Goal: Find specific fact: Find specific fact

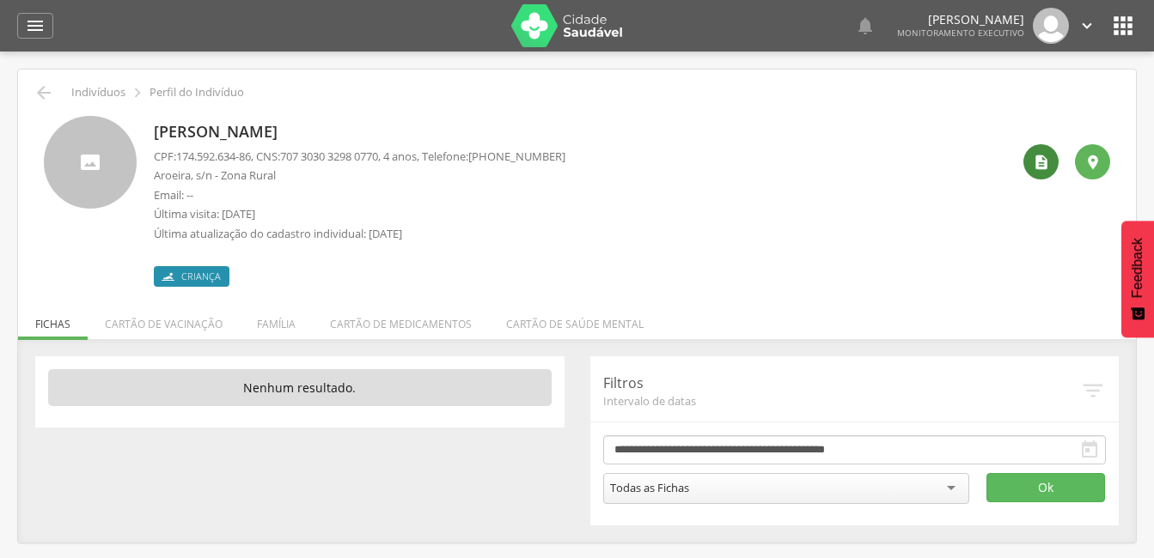
click at [1040, 162] on icon "" at bounding box center [1041, 162] width 17 height 17
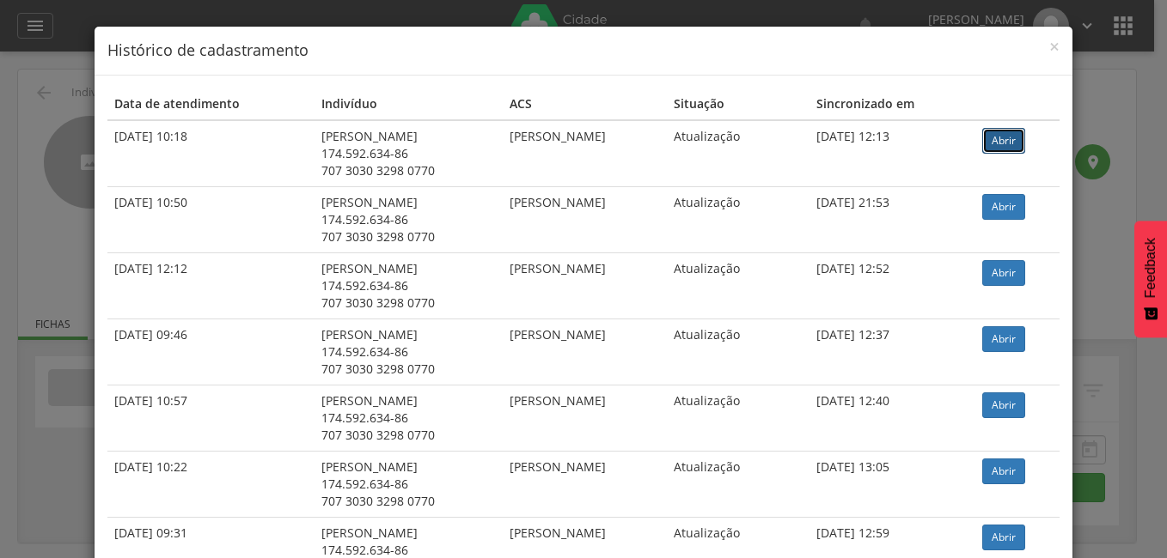
click at [1001, 135] on link "Abrir" at bounding box center [1003, 141] width 43 height 26
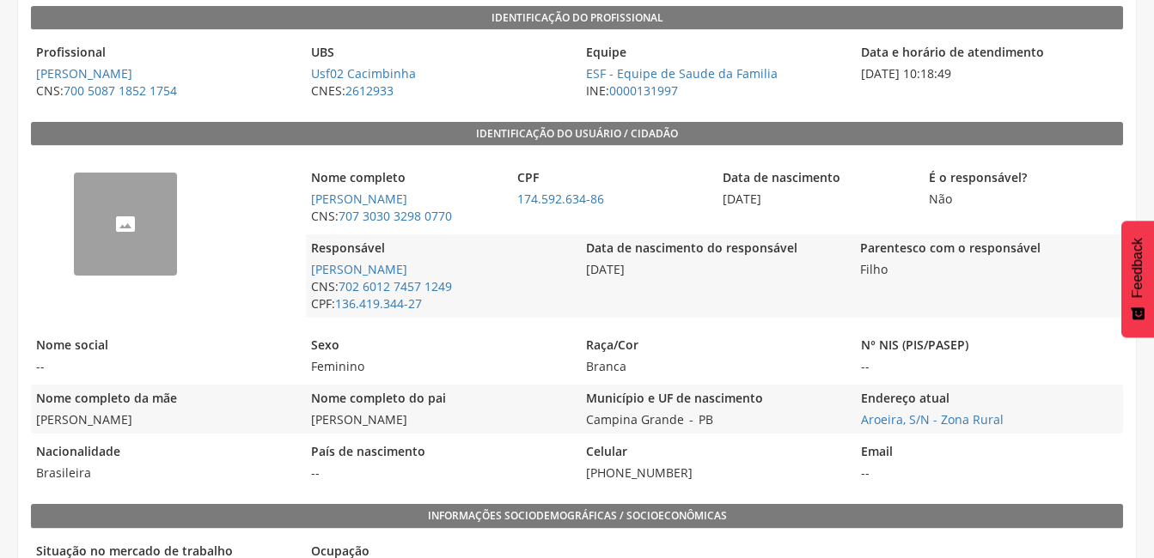
scroll to position [283, 0]
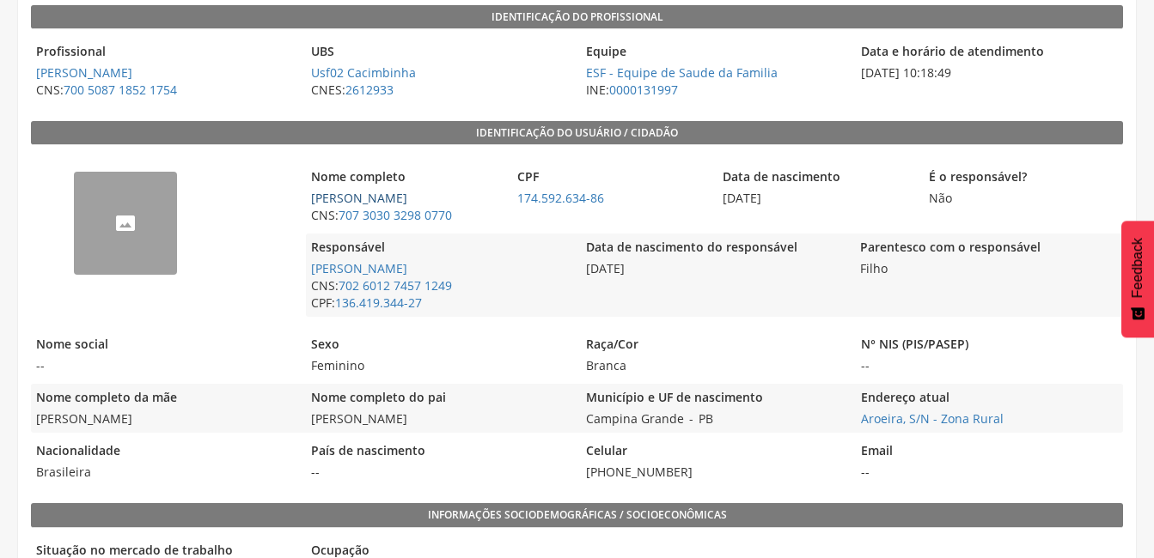
drag, startPoint x: 443, startPoint y: 196, endPoint x: 314, endPoint y: 198, distance: 128.9
click at [314, 198] on span "[PERSON_NAME]" at bounding box center [405, 198] width 198 height 17
copy link "[PERSON_NAME]"
drag, startPoint x: 661, startPoint y: 263, endPoint x: 577, endPoint y: 265, distance: 83.4
click at [577, 265] on div "Responsável [PERSON_NAME] CNS: 702 6012 7457 1249 CPF: 136.419.344-27 Data de n…" at bounding box center [714, 275] width 816 height 83
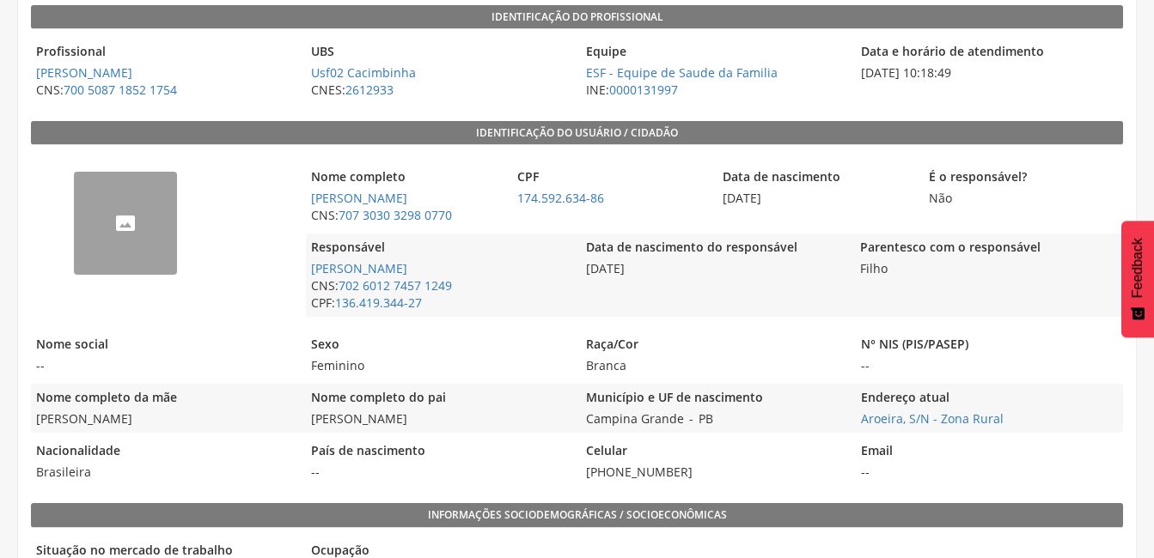
drag, startPoint x: 577, startPoint y: 265, endPoint x: 799, endPoint y: 203, distance: 230.4
click at [799, 203] on span "[DATE]" at bounding box center [816, 198] width 198 height 17
drag, startPoint x: 794, startPoint y: 198, endPoint x: 704, endPoint y: 198, distance: 89.4
click at [704, 198] on div "Nome completo [PERSON_NAME] CNS: 707 3030 3298 0770 CPF 174.592.634-86 Data de …" at bounding box center [714, 196] width 816 height 66
click at [704, 198] on span "174.592.634-86" at bounding box center [611, 198] width 198 height 17
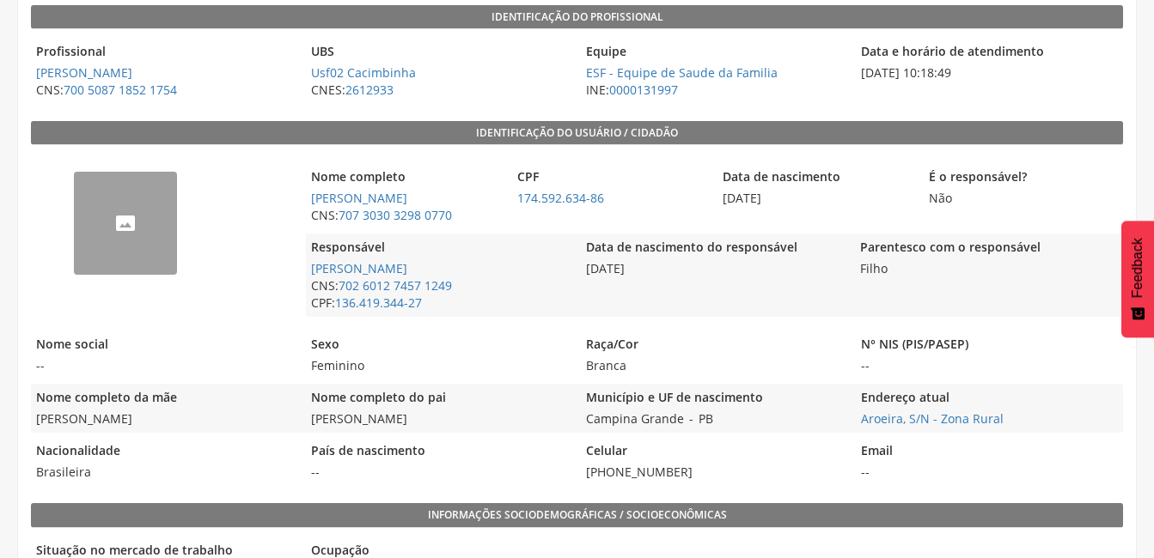
drag, startPoint x: 796, startPoint y: 202, endPoint x: 715, endPoint y: 216, distance: 82.8
click at [715, 216] on div "Nome completo [PERSON_NAME] CNS: 707 3030 3298 0770 CPF 174.592.634-86 Data de …" at bounding box center [714, 196] width 816 height 66
copy span "[DATE]"
drag, startPoint x: 611, startPoint y: 198, endPoint x: 504, endPoint y: 204, distance: 106.7
click at [504, 204] on div "Nome completo [PERSON_NAME] CNS: 707 3030 3298 0770 CPF 174.592.634-86 Data de …" at bounding box center [714, 196] width 816 height 66
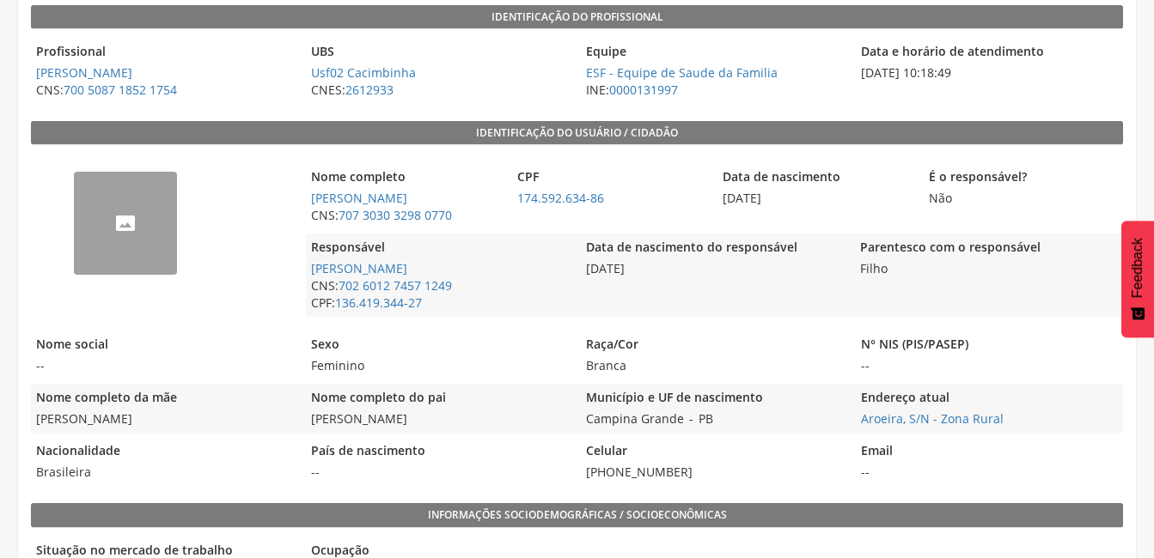
click at [504, 204] on div "Nome completo [PERSON_NAME] CNS: 707 3030 3298 0770 CPF 174.592.634-86 Data de …" at bounding box center [714, 196] width 816 height 66
drag, startPoint x: 515, startPoint y: 199, endPoint x: 614, endPoint y: 193, distance: 99.8
click at [614, 193] on span "174.592.634-86" at bounding box center [611, 198] width 198 height 17
copy link "174.592.634-86"
drag, startPoint x: 719, startPoint y: 421, endPoint x: 579, endPoint y: 419, distance: 140.0
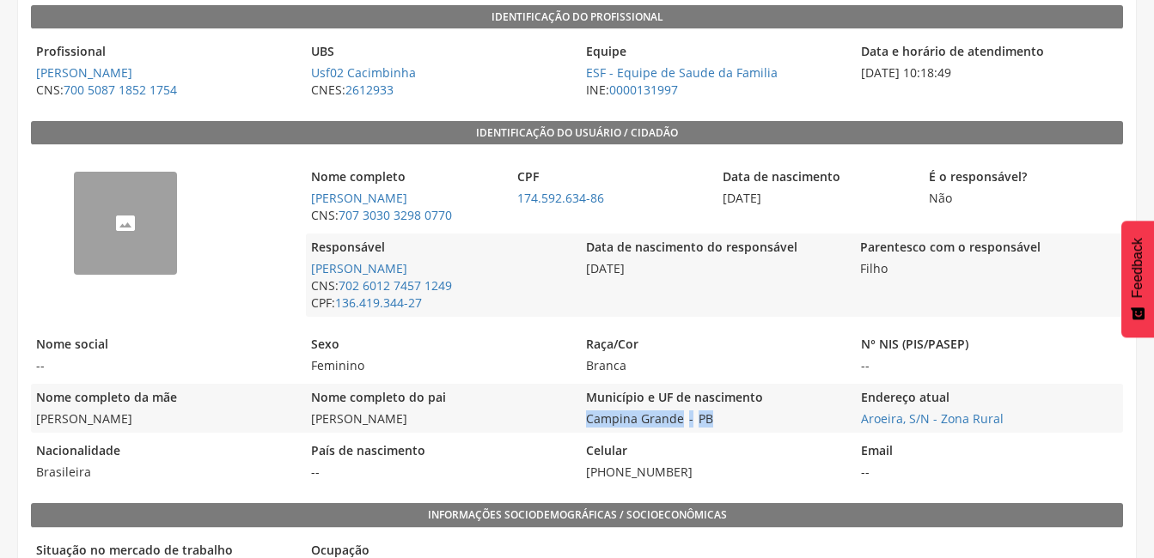
click at [579, 419] on div "Nome completo da mãe [PERSON_NAME] Nome completo do pai [PERSON_NAME] Município…" at bounding box center [577, 408] width 1092 height 49
copy div "Campina Grande - [GEOGRAPHIC_DATA]"
drag, startPoint x: 459, startPoint y: 216, endPoint x: 341, endPoint y: 223, distance: 117.9
click at [341, 223] on span "CNS: 707 3030 3298 0770" at bounding box center [405, 215] width 198 height 17
copy link "707 3030 3298 0770"
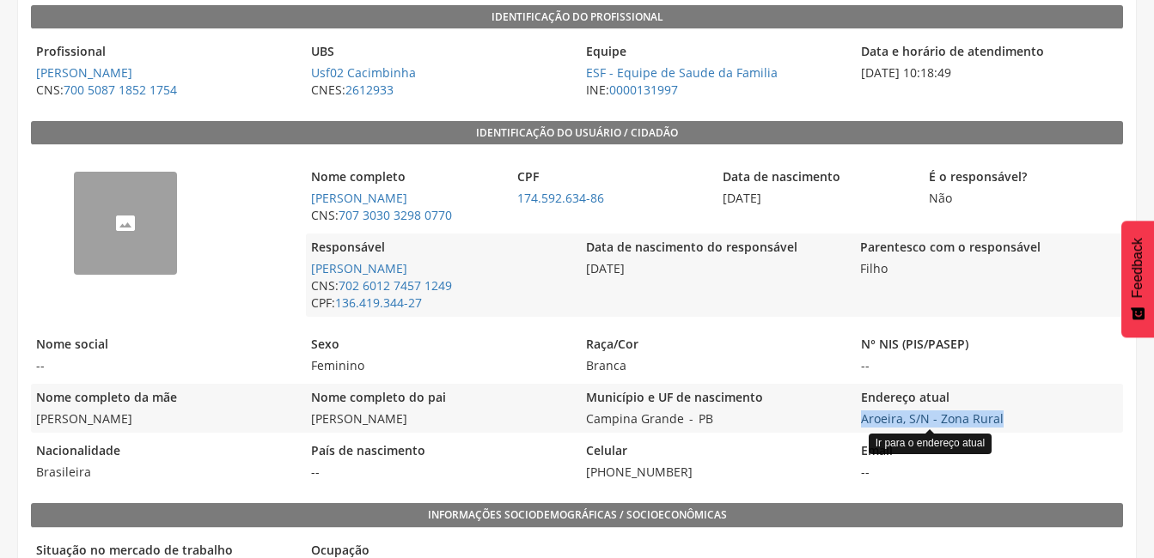
drag, startPoint x: 1006, startPoint y: 411, endPoint x: 860, endPoint y: 419, distance: 146.3
click at [860, 419] on span "Aroeira, S/N - Zona Rural Ir para o endereço atual" at bounding box center [989, 419] width 266 height 17
copy link "Aroeira, S/N - Zona Rural"
